Goal: Information Seeking & Learning: Learn about a topic

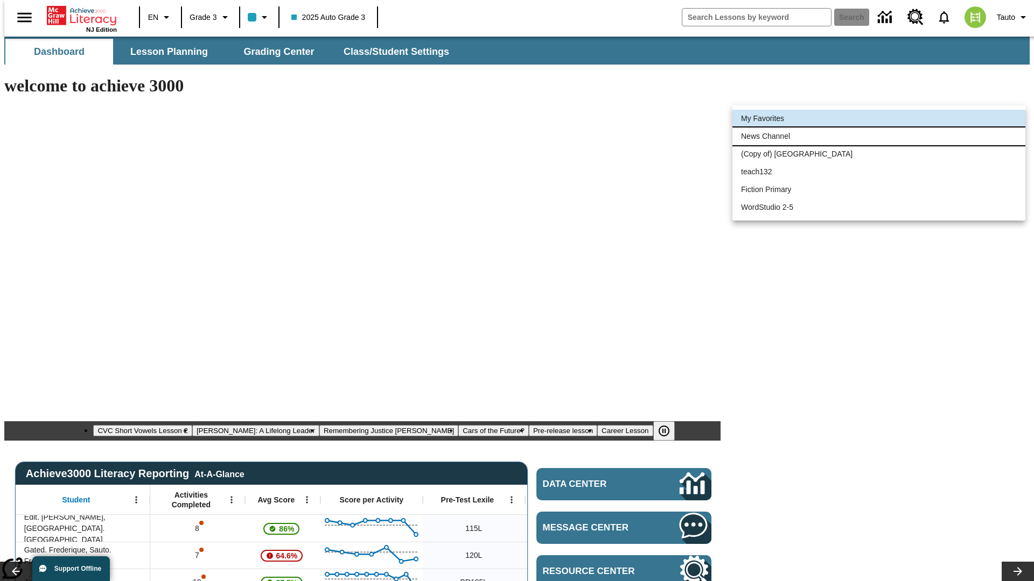
click at [879, 136] on li "News Channel" at bounding box center [878, 137] width 293 height 18
type input "120"
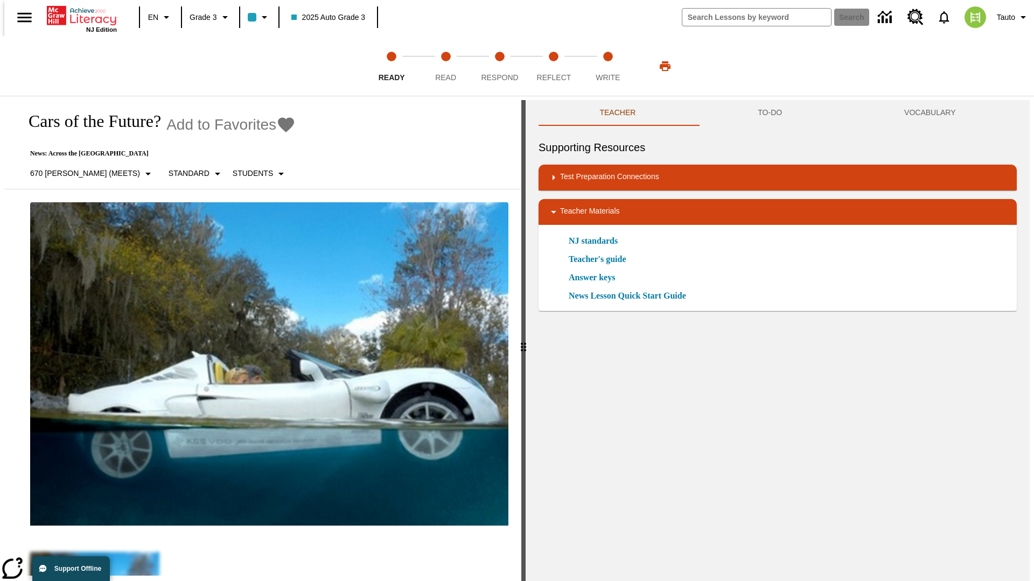
click at [278, 125] on icon "Add to Favorites - Cars of the Future?" at bounding box center [286, 124] width 16 height 15
